Goal: Complete application form: Complete application form

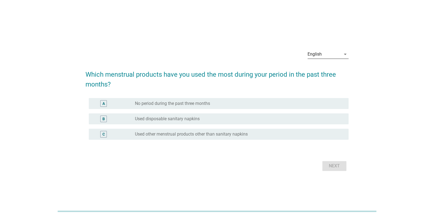
click at [328, 52] on div "English" at bounding box center [324, 54] width 33 height 9
click at [324, 70] on div "ภาษาไทย" at bounding box center [328, 71] width 32 height 7
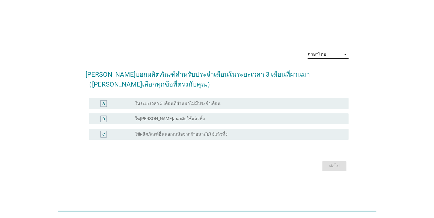
click at [178, 122] on div "B radio_button_unchecked ใช[PERSON_NAME]อนามัยใช้แล้วทิ้ง" at bounding box center [219, 118] width 260 height 11
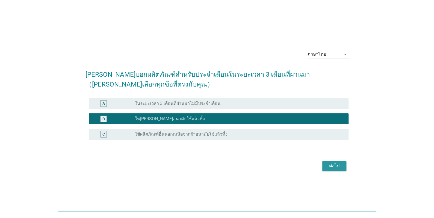
drag, startPoint x: 339, startPoint y: 166, endPoint x: 389, endPoint y: 163, distance: 49.3
click at [340, 166] on div "ต่อไป" at bounding box center [334, 165] width 15 height 7
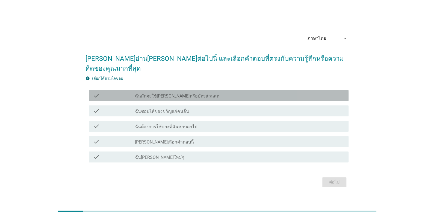
click at [198, 93] on div "check_box_outline_blank ฉันมักจะใช้[PERSON_NAME]หรือบัตรส่วนลด" at bounding box center [239, 95] width 209 height 7
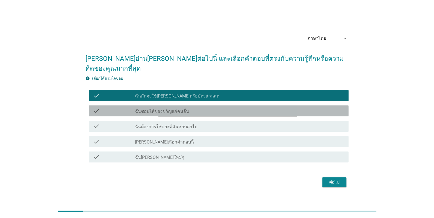
click at [192, 107] on div "check_box_outline_blank ฉันชอบให้ของขวัญแก่คนอื่น" at bounding box center [239, 110] width 209 height 7
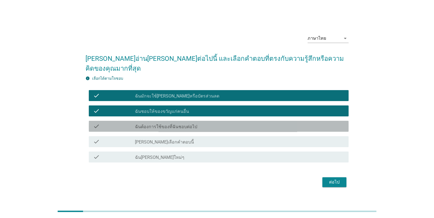
click at [186, 124] on label "ฉันต้องการใช้ของที่ฉันชอบต่อไป" at bounding box center [166, 126] width 62 height 5
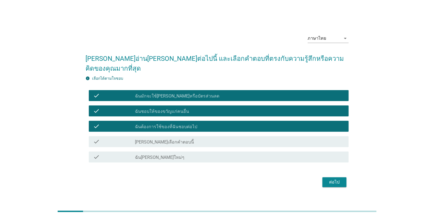
click at [179, 153] on div "check_box_outline_blank ฉัน[PERSON_NAME]ใหม่ๆ" at bounding box center [239, 156] width 209 height 7
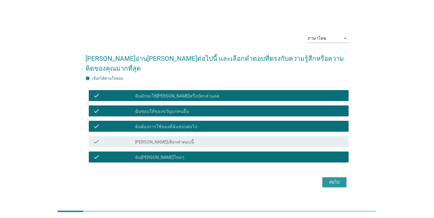
drag, startPoint x: 339, startPoint y: 179, endPoint x: 358, endPoint y: 175, distance: 20.0
click at [338, 179] on div "ต่อไป" at bounding box center [334, 181] width 15 height 7
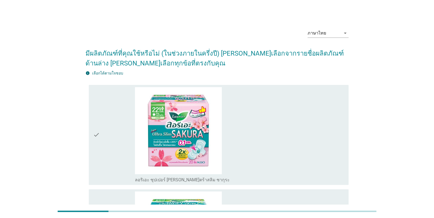
scroll to position [109, 0]
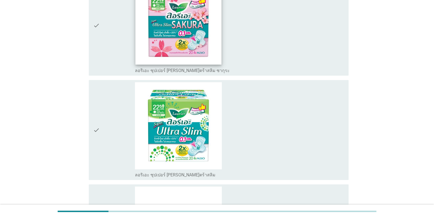
click at [183, 54] on img at bounding box center [179, 21] width 86 height 86
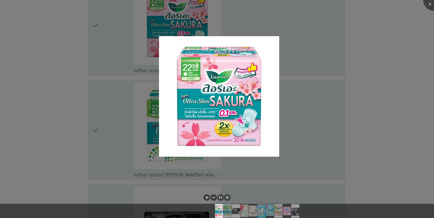
click at [375, 95] on div at bounding box center [217, 109] width 434 height 218
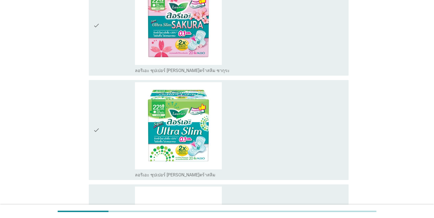
click at [103, 40] on div "check" at bounding box center [114, 25] width 42 height 95
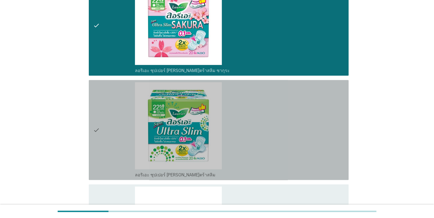
click at [108, 127] on div "check" at bounding box center [114, 129] width 42 height 95
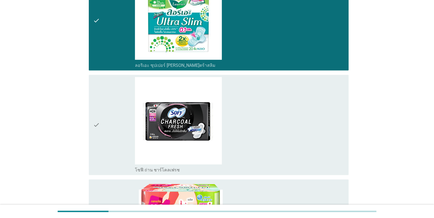
scroll to position [246, 0]
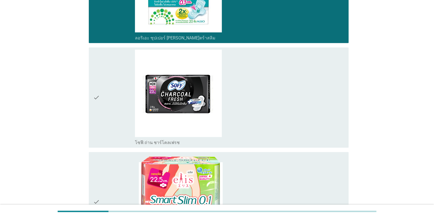
click at [107, 110] on div "check" at bounding box center [114, 96] width 42 height 95
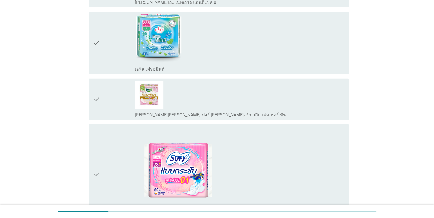
scroll to position [683, 0]
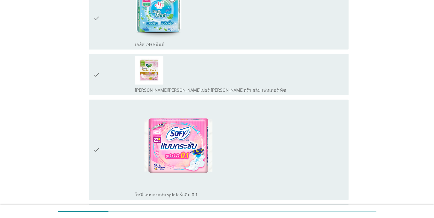
click at [105, 84] on div "check" at bounding box center [114, 74] width 42 height 37
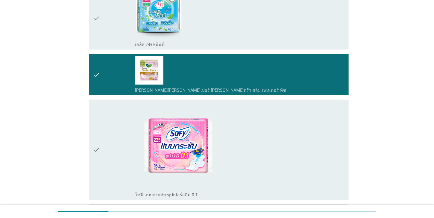
click at [113, 145] on div "check" at bounding box center [114, 149] width 42 height 95
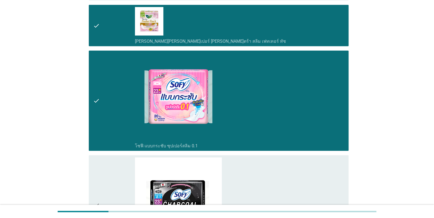
scroll to position [820, 0]
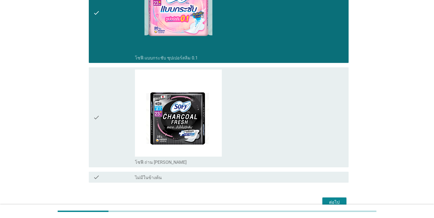
click at [108, 133] on div "check" at bounding box center [114, 116] width 42 height 95
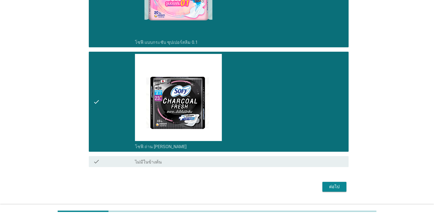
scroll to position [849, 0]
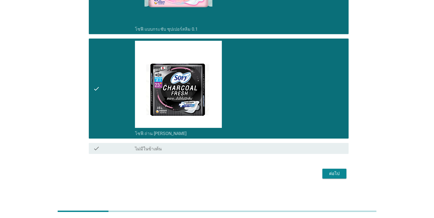
drag, startPoint x: 342, startPoint y: 172, endPoint x: 353, endPoint y: 173, distance: 11.3
click at [342, 172] on div "ต่อไป" at bounding box center [334, 173] width 15 height 7
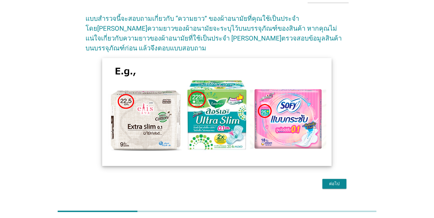
click at [298, 128] on img at bounding box center [217, 112] width 230 height 108
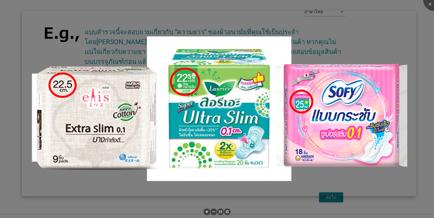
click at [359, 142] on img at bounding box center [219, 103] width 395 height 185
click at [337, 189] on img at bounding box center [219, 103] width 395 height 185
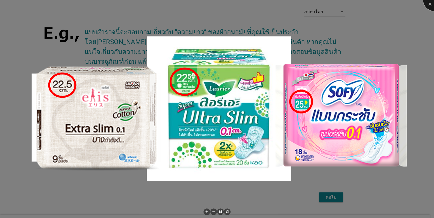
click at [428, 6] on div at bounding box center [434, 0] width 22 height 22
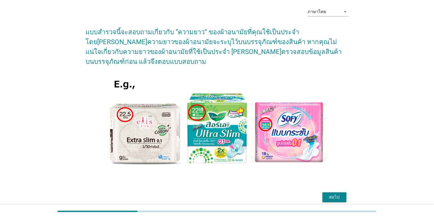
click at [337, 192] on button "ต่อไป" at bounding box center [334, 197] width 24 height 10
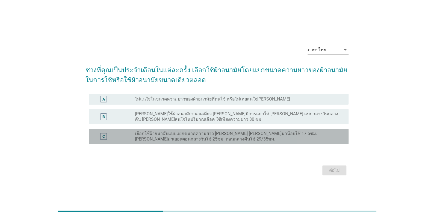
click at [163, 135] on label "เลือกใช้ผ้าอนามัยแบบแยกขนาดความยาว [PERSON_NAME] [PERSON_NAME]มาน้อยใช้ 17.5ซม.…" at bounding box center [237, 136] width 205 height 11
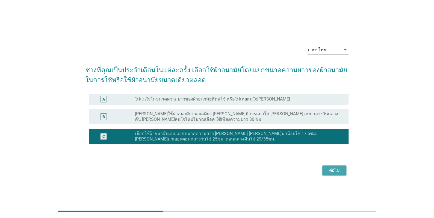
click at [331, 170] on div "ต่อไป" at bounding box center [334, 170] width 15 height 7
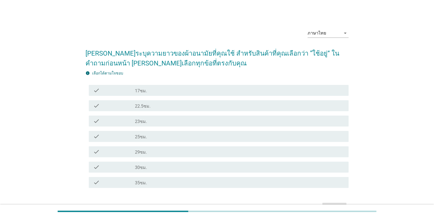
click at [148, 165] on div "check_box_outline_blank 30ซม." at bounding box center [239, 166] width 209 height 7
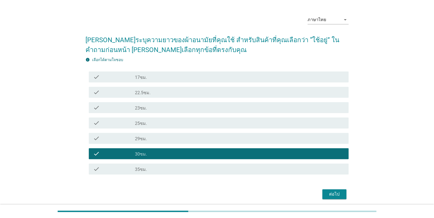
scroll to position [33, 0]
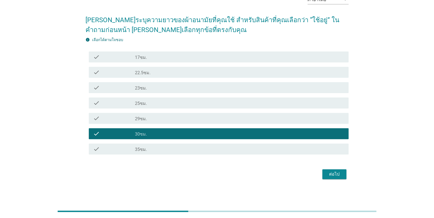
click at [341, 174] on div "ต่อไป" at bounding box center [334, 174] width 15 height 7
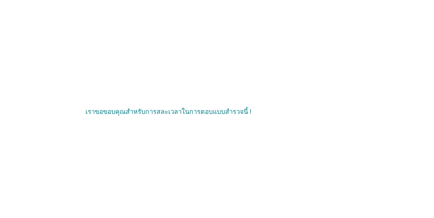
scroll to position [0, 0]
